Goal: Task Accomplishment & Management: Use online tool/utility

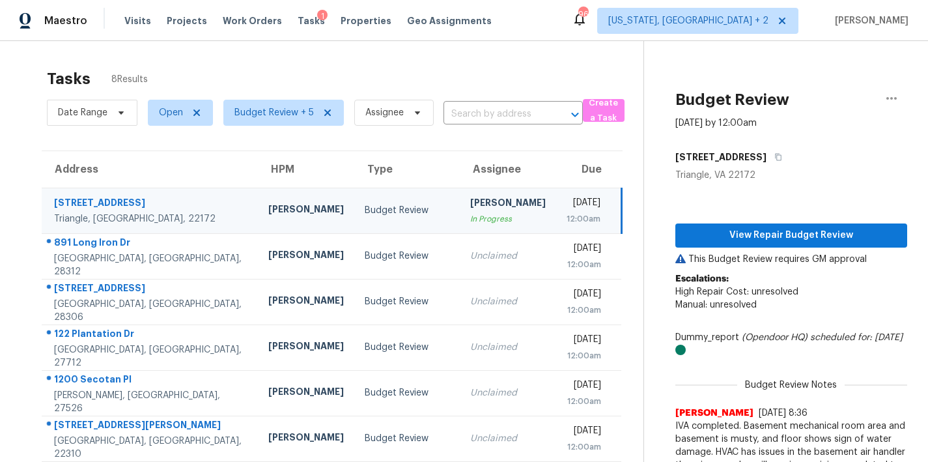
scroll to position [65, 0]
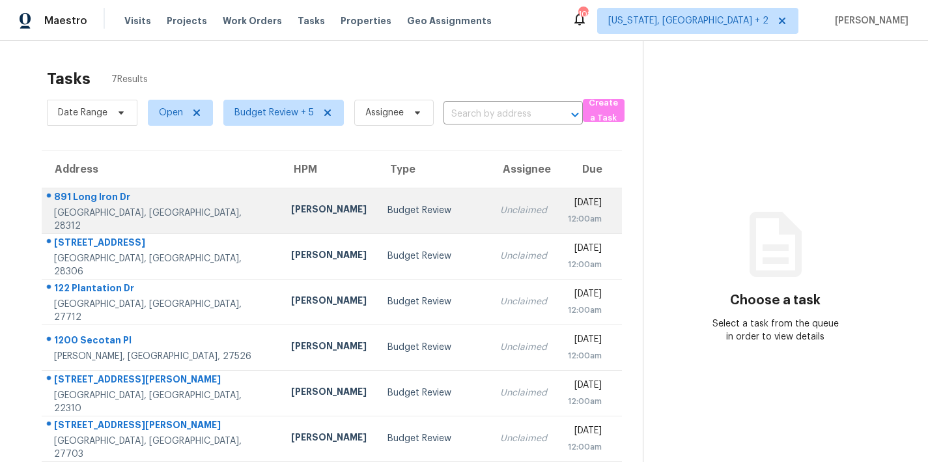
click at [387, 216] on div "Budget Review" at bounding box center [433, 210] width 92 height 13
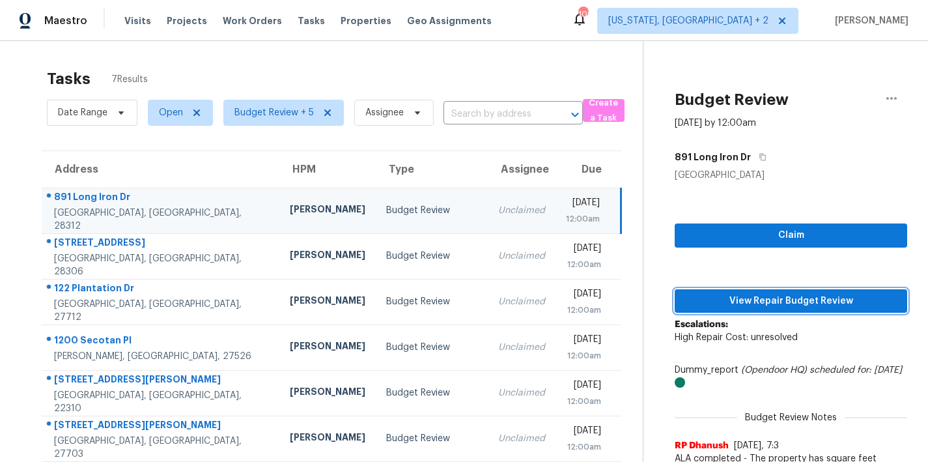
click at [786, 301] on span "View Repair Budget Review" at bounding box center [791, 301] width 212 height 16
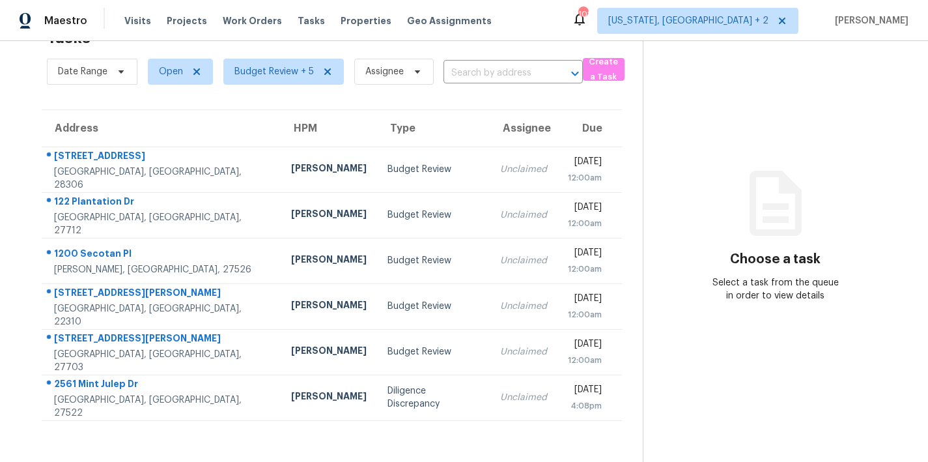
scroll to position [23, 0]
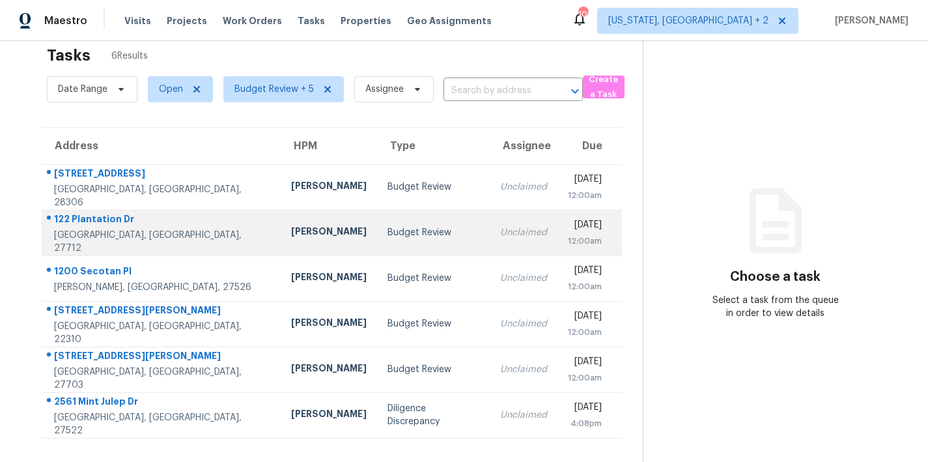
click at [377, 210] on td "Budget Review" at bounding box center [433, 233] width 113 height 46
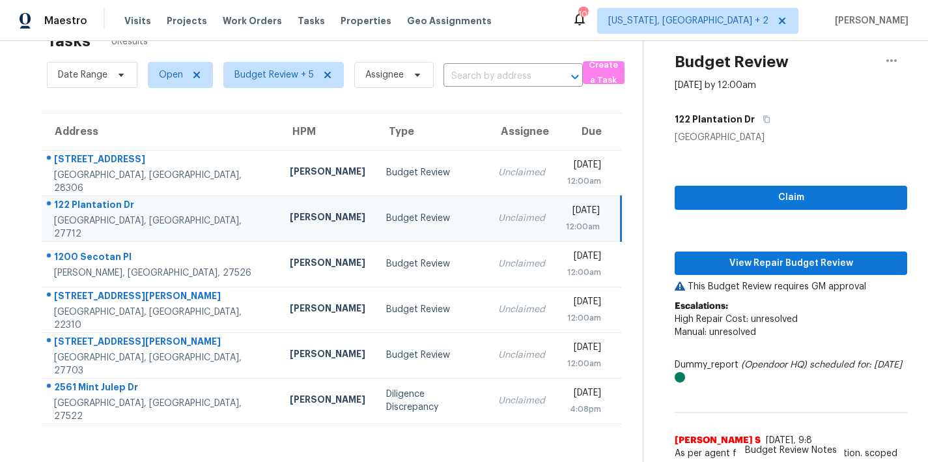
scroll to position [0, 0]
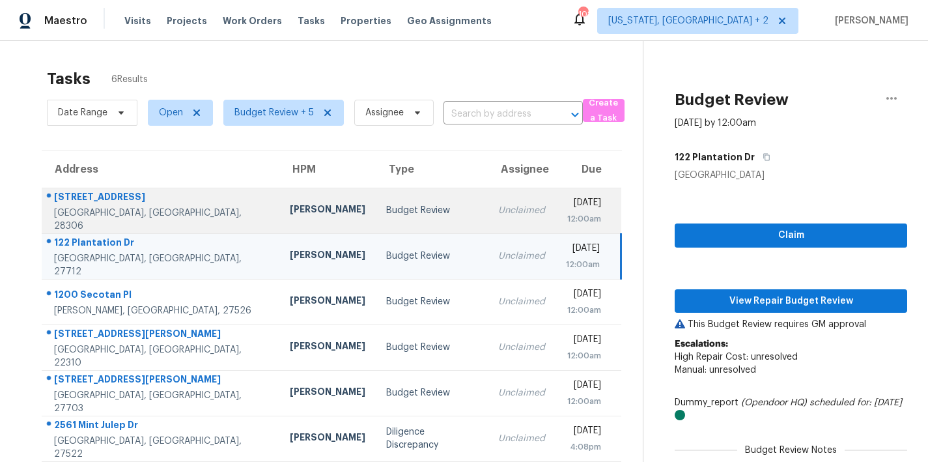
click at [376, 202] on td "Budget Review" at bounding box center [432, 210] width 113 height 46
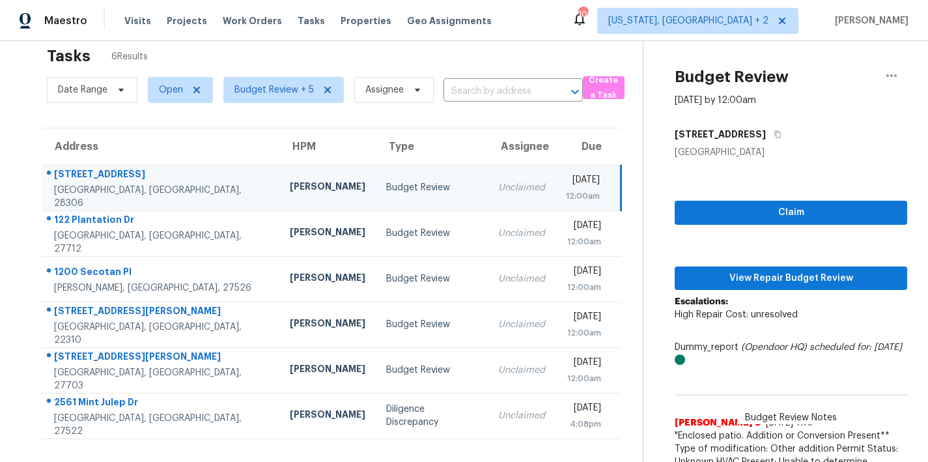
scroll to position [92, 0]
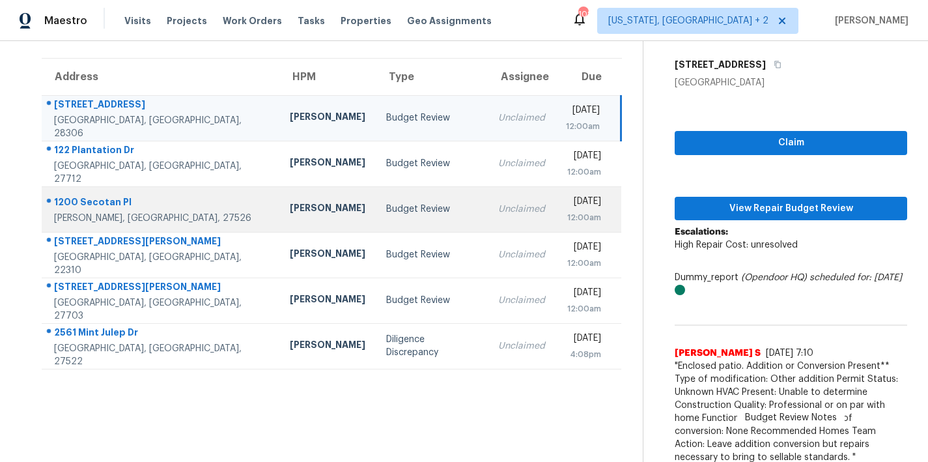
click at [279, 223] on td "[PERSON_NAME]" at bounding box center [327, 209] width 96 height 46
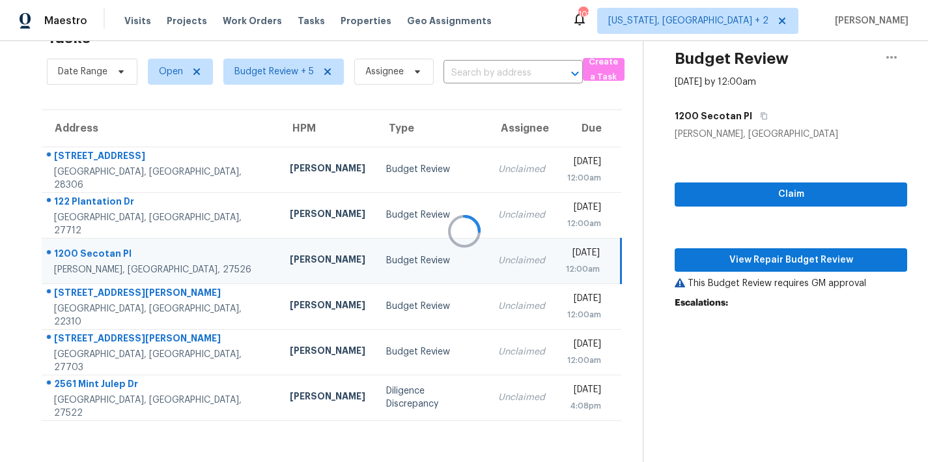
scroll to position [91, 0]
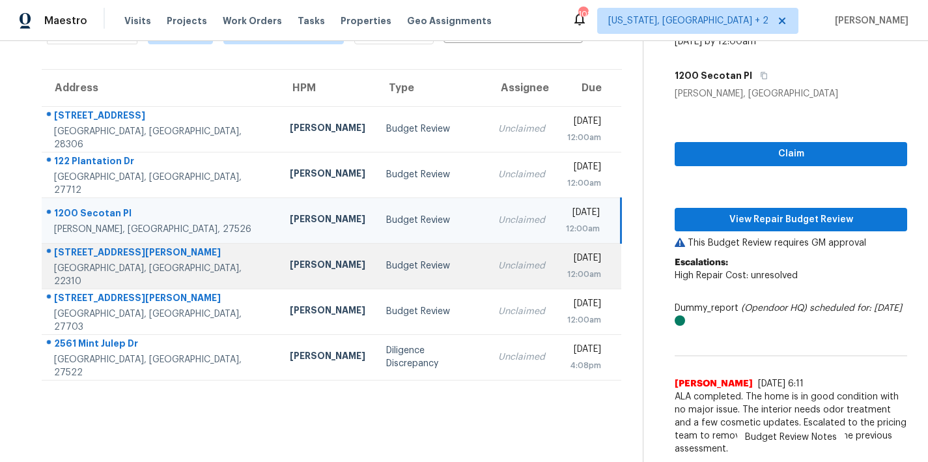
click at [386, 261] on div "Budget Review" at bounding box center [432, 265] width 92 height 13
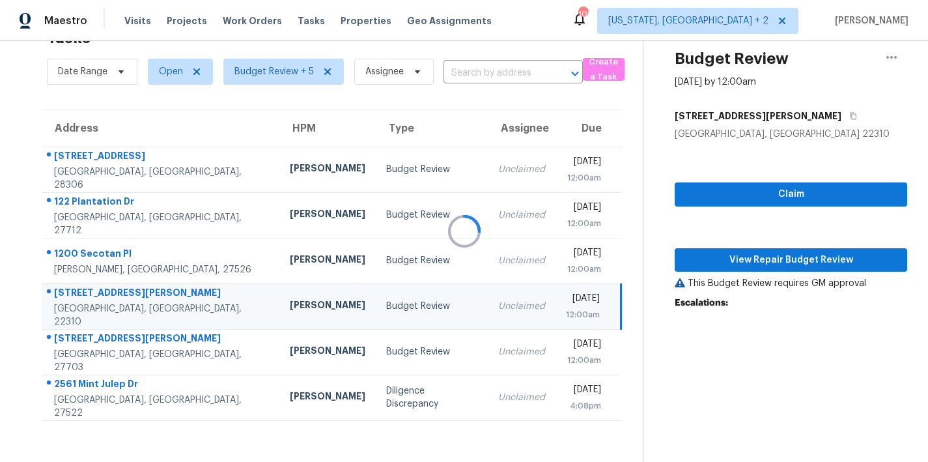
scroll to position [65, 0]
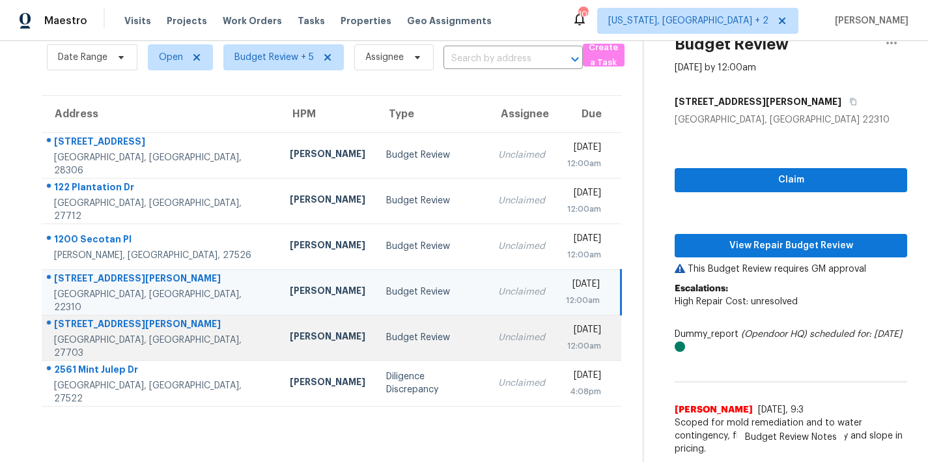
click at [376, 338] on td "Budget Review" at bounding box center [432, 337] width 113 height 46
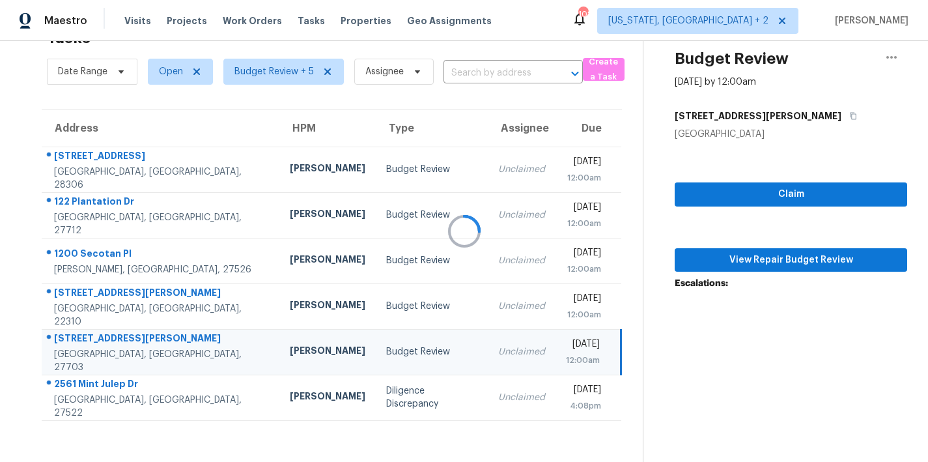
scroll to position [51, 0]
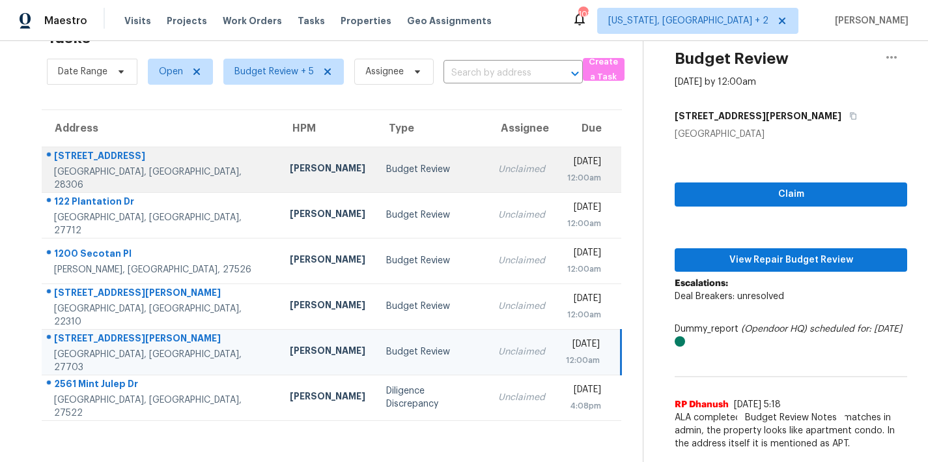
click at [386, 163] on div "Budget Review" at bounding box center [432, 169] width 92 height 13
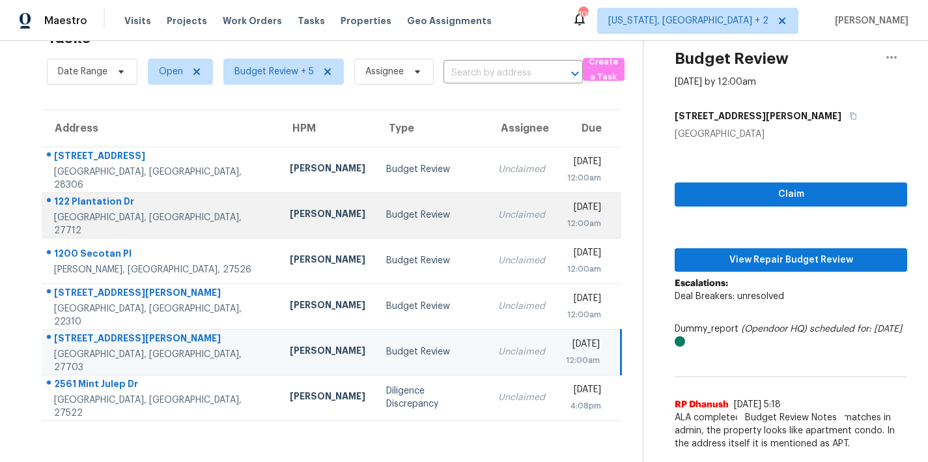
scroll to position [92, 0]
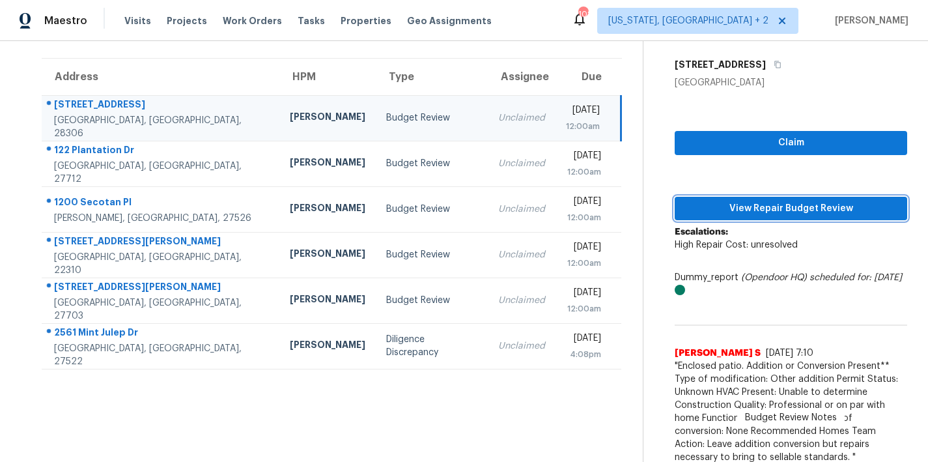
click at [827, 204] on span "View Repair Budget Review" at bounding box center [791, 208] width 212 height 16
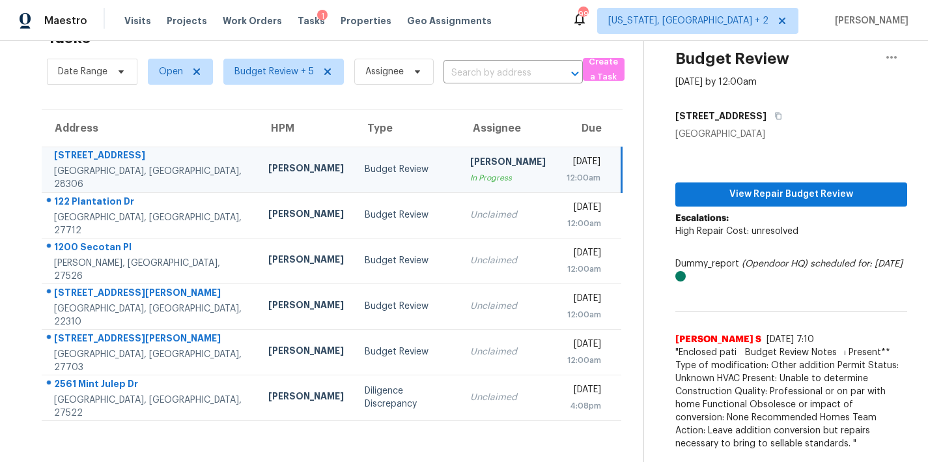
scroll to position [51, 0]
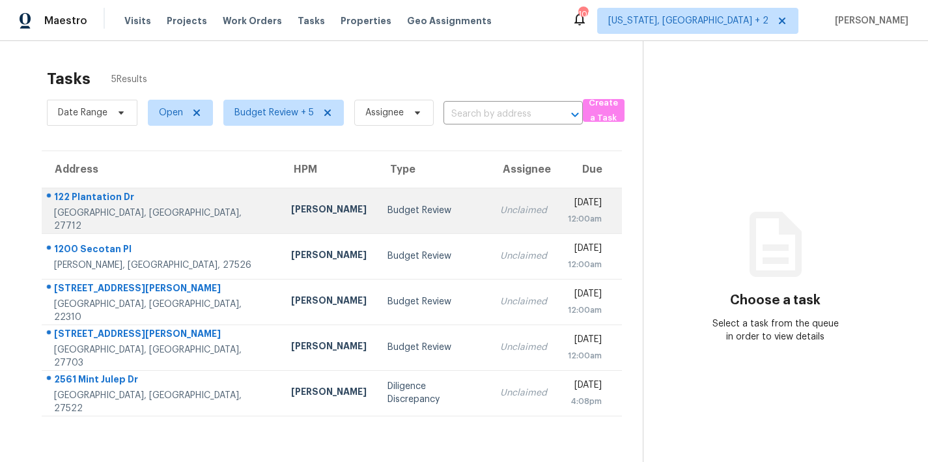
click at [291, 210] on div "[PERSON_NAME]" at bounding box center [329, 210] width 76 height 16
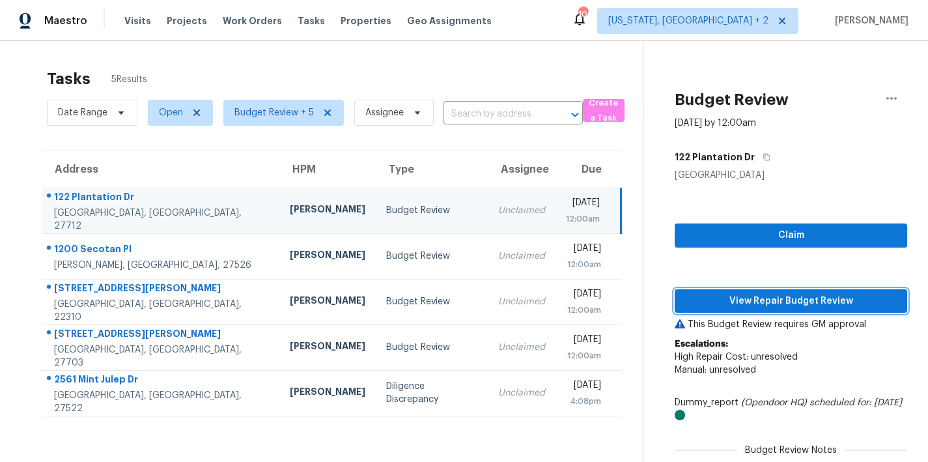
click at [795, 303] on span "View Repair Budget Review" at bounding box center [791, 301] width 212 height 16
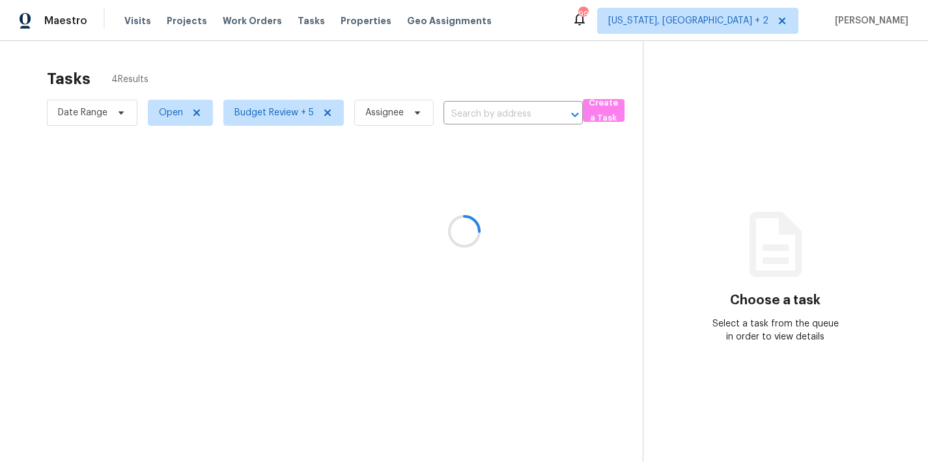
click at [307, 56] on div at bounding box center [464, 231] width 928 height 462
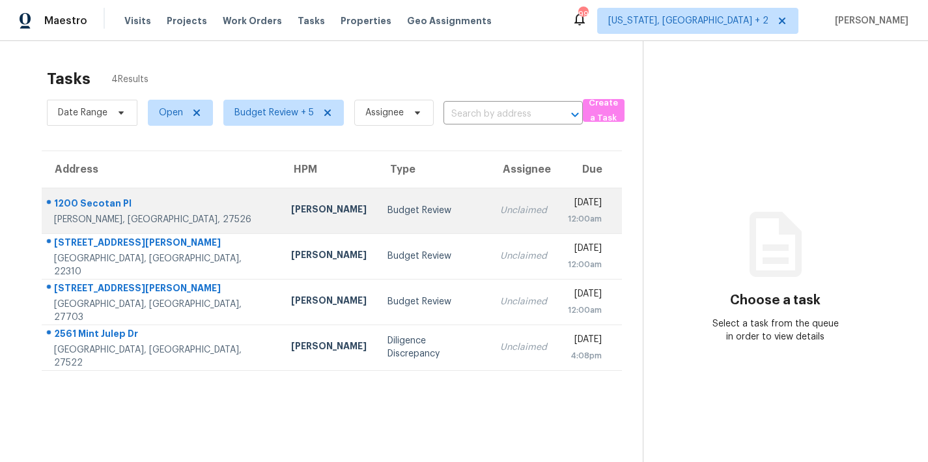
click at [377, 220] on td "Budget Review" at bounding box center [433, 210] width 113 height 46
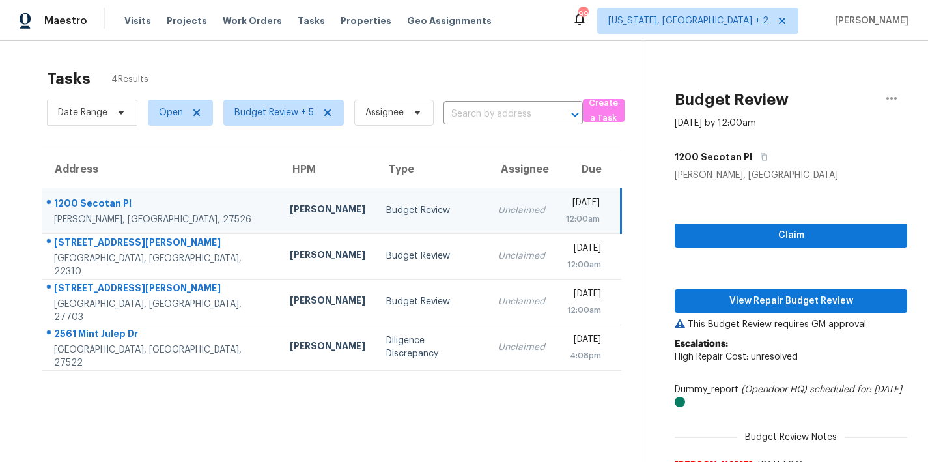
scroll to position [91, 0]
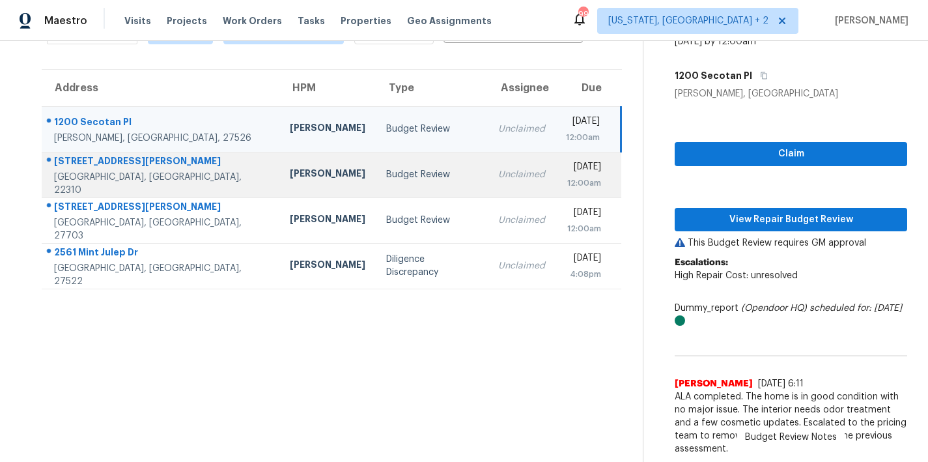
click at [376, 182] on td "Budget Review" at bounding box center [432, 175] width 113 height 46
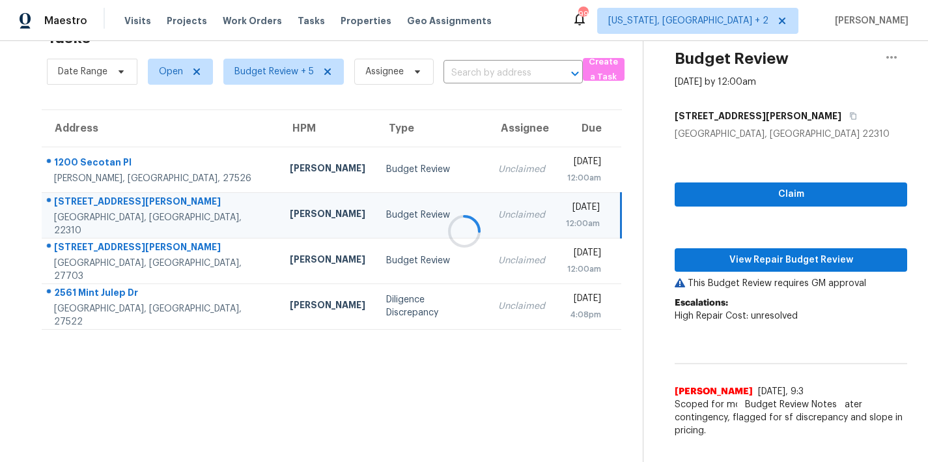
scroll to position [65, 0]
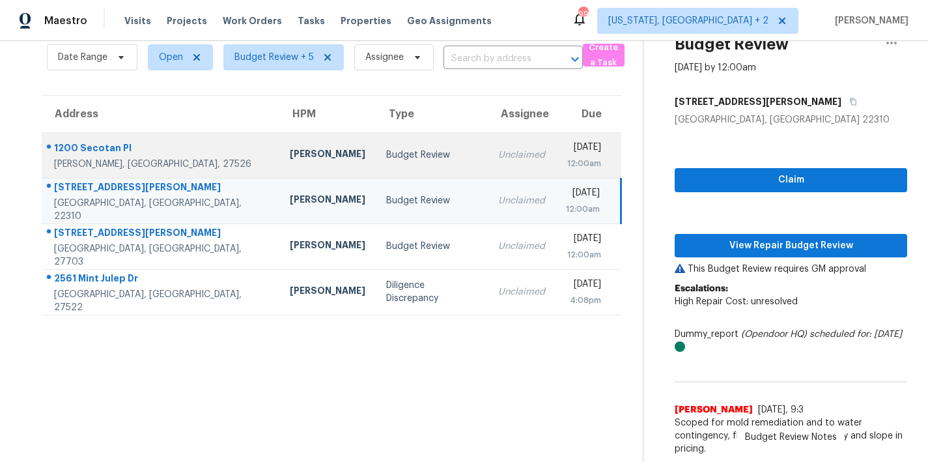
click at [386, 148] on div "Budget Review" at bounding box center [432, 154] width 92 height 13
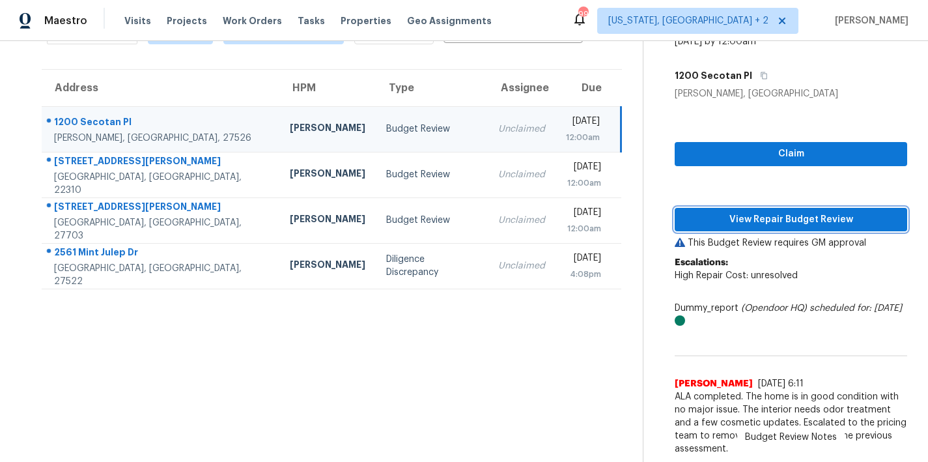
click at [839, 215] on span "View Repair Budget Review" at bounding box center [791, 220] width 212 height 16
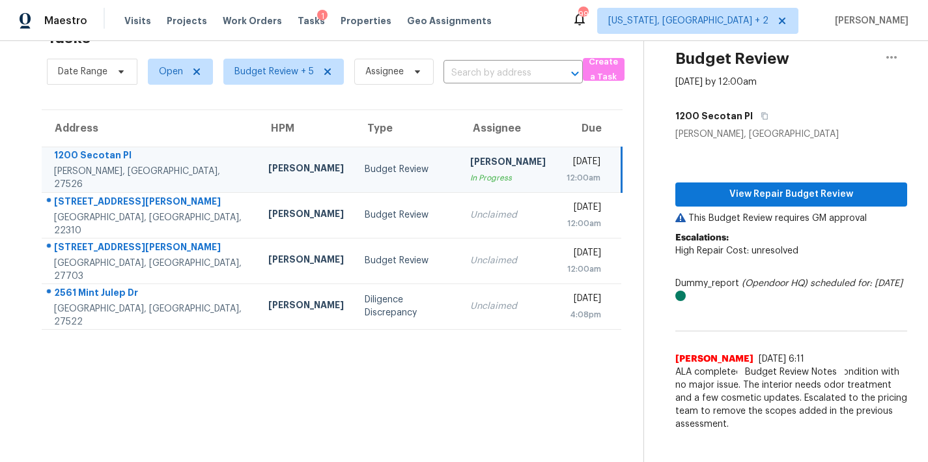
scroll to position [51, 0]
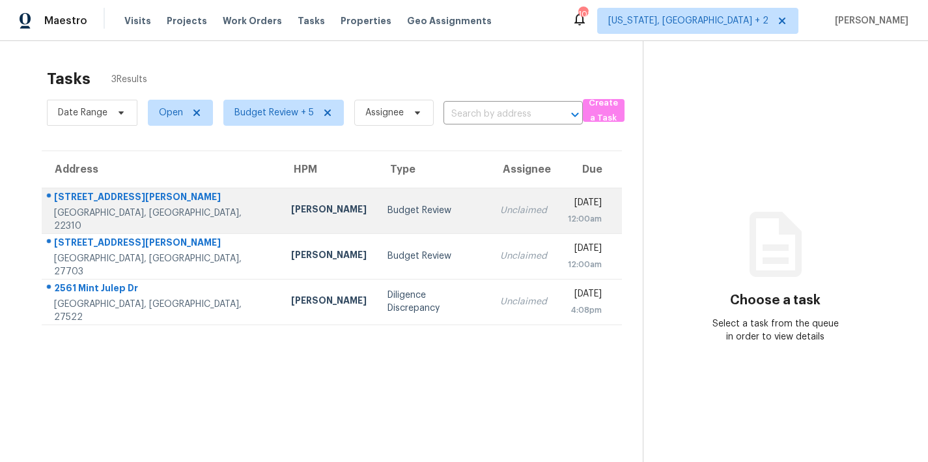
click at [377, 192] on td "Budget Review" at bounding box center [433, 210] width 113 height 46
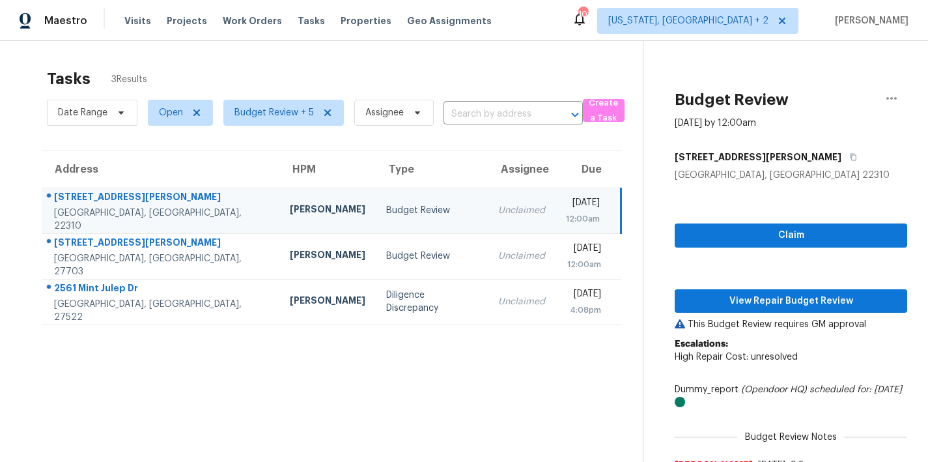
scroll to position [65, 0]
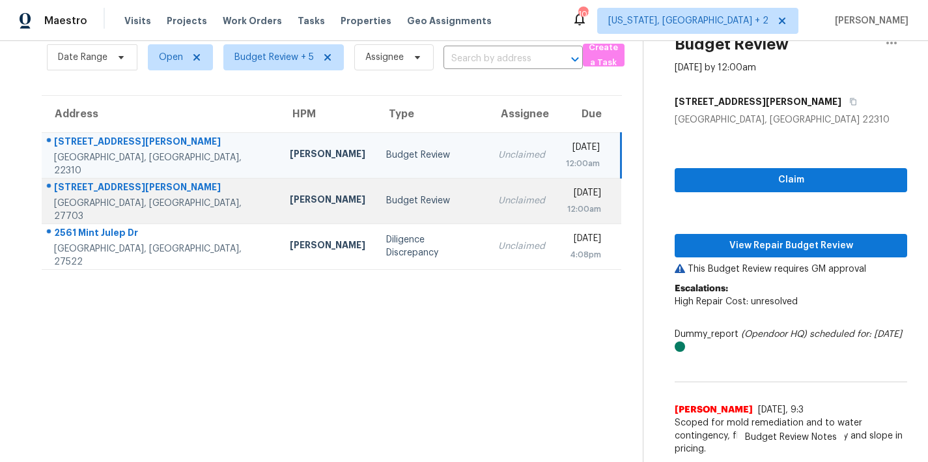
click at [376, 202] on td "Budget Review" at bounding box center [432, 201] width 113 height 46
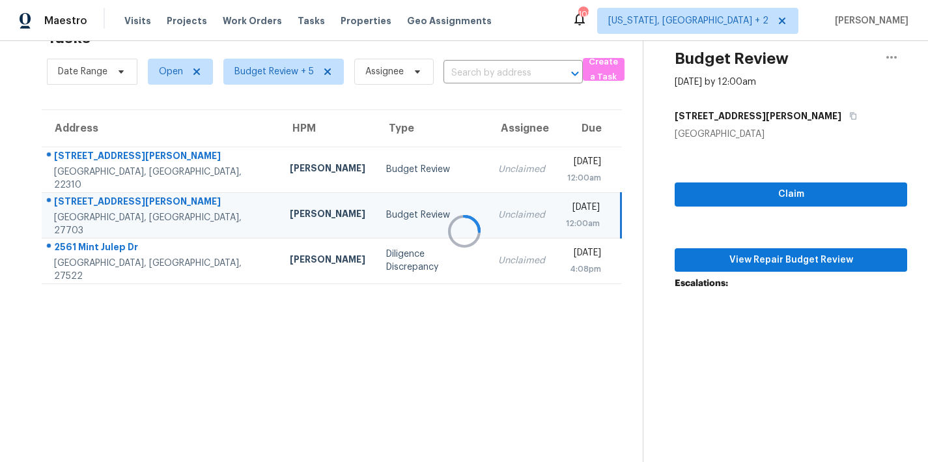
scroll to position [51, 0]
